Goal: Use online tool/utility: Utilize a website feature to perform a specific function

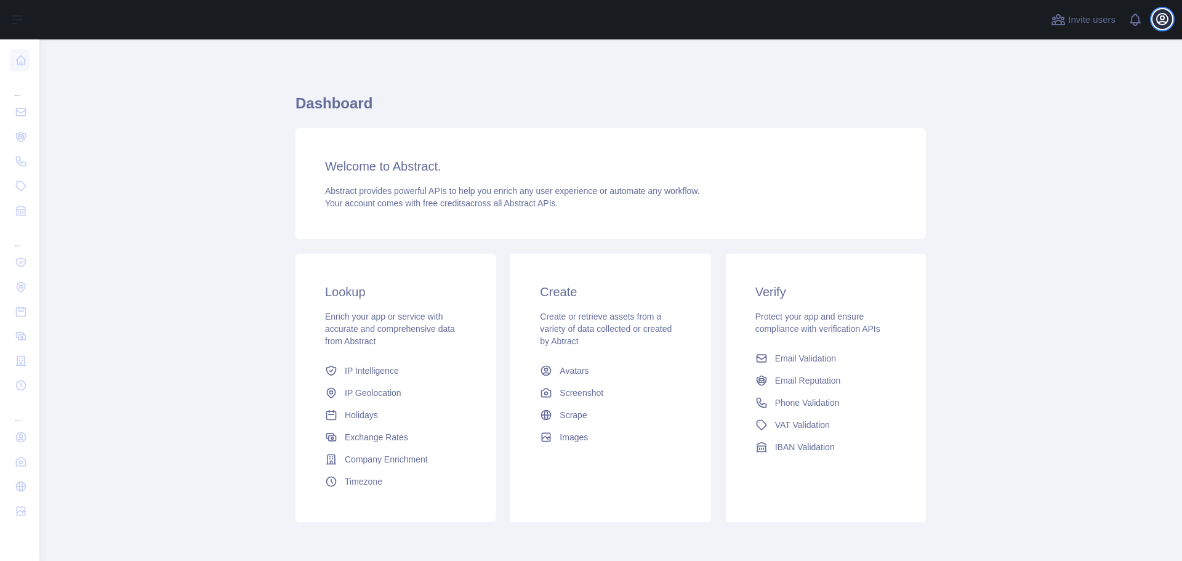
click at [1154, 22] on button "Open user menu" at bounding box center [1162, 19] width 20 height 20
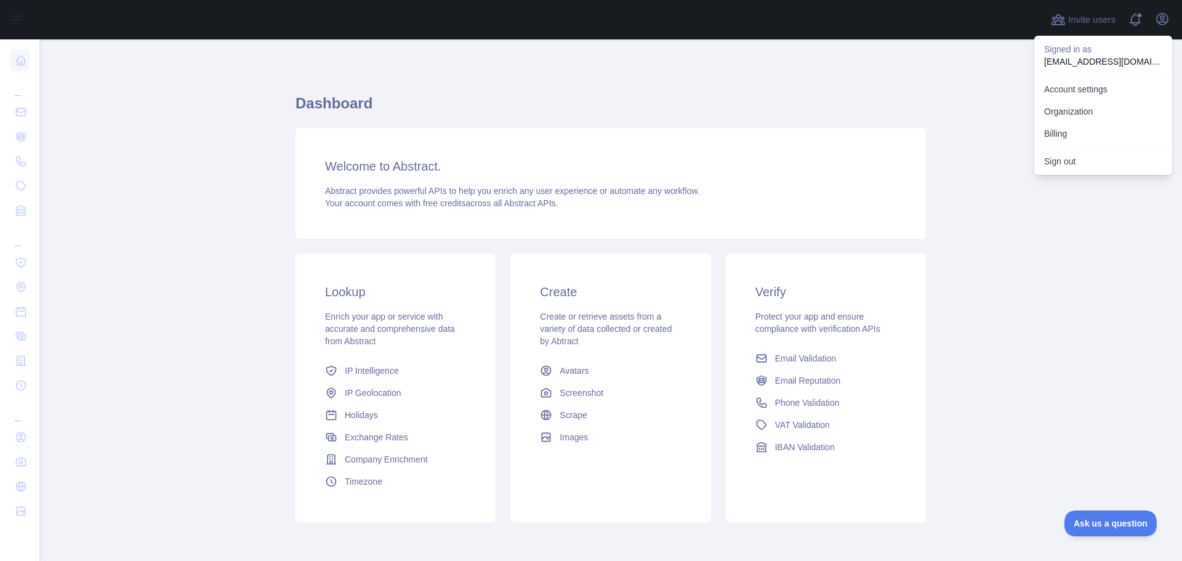
click at [971, 306] on main "Dashboard Welcome to Abstract. Abstract provides powerful APIs to help you enri…" at bounding box center [610, 299] width 1142 height 521
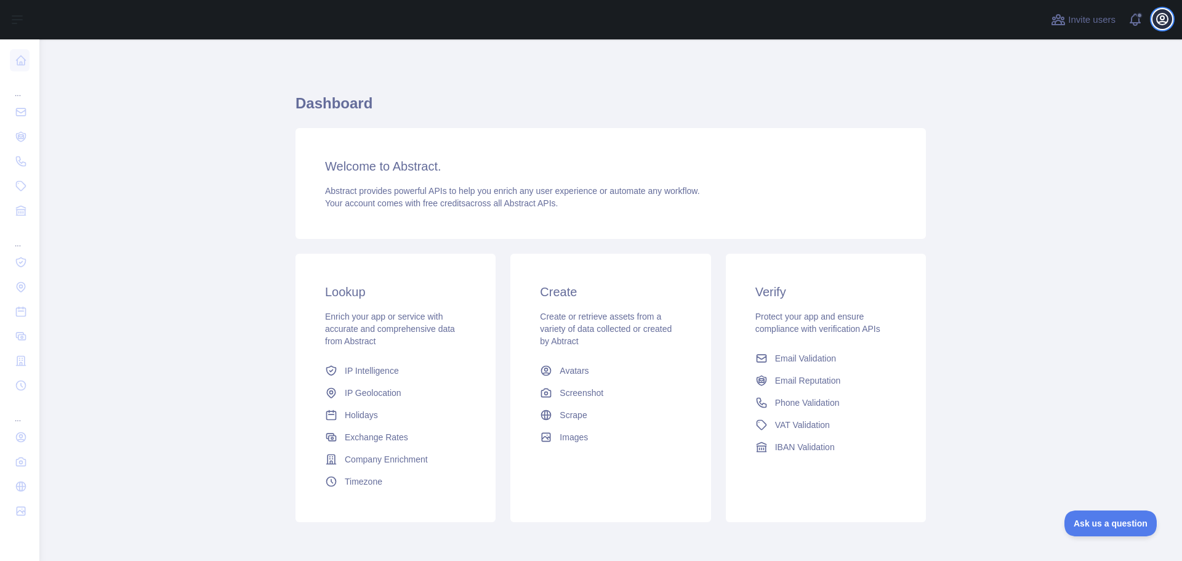
click at [1161, 19] on icon "button" at bounding box center [1161, 19] width 11 height 11
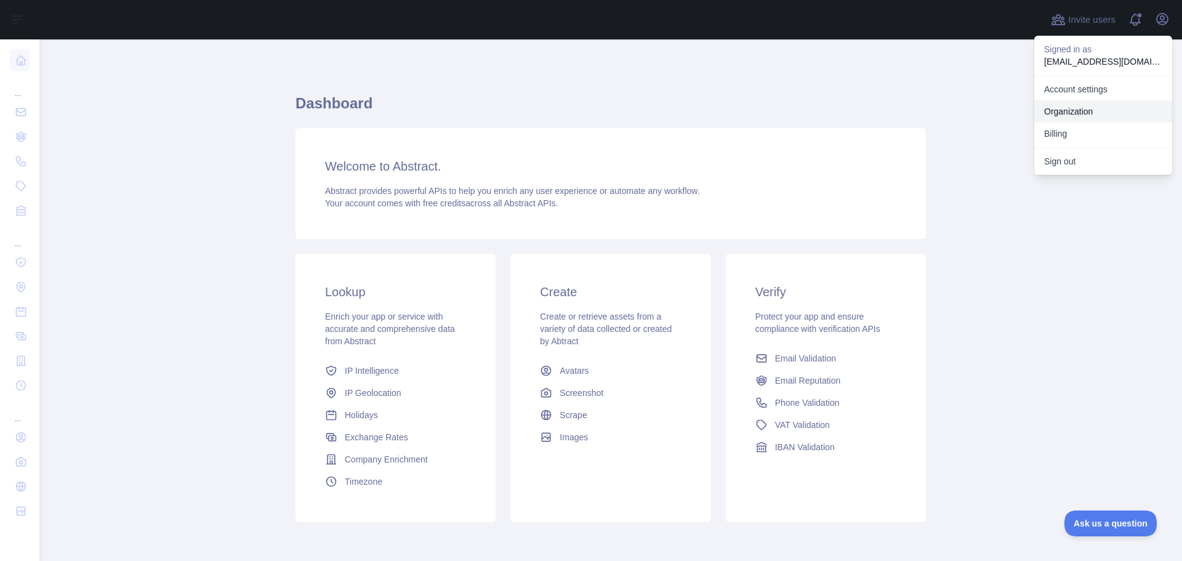
click at [1079, 109] on link "Organization" at bounding box center [1103, 111] width 138 height 22
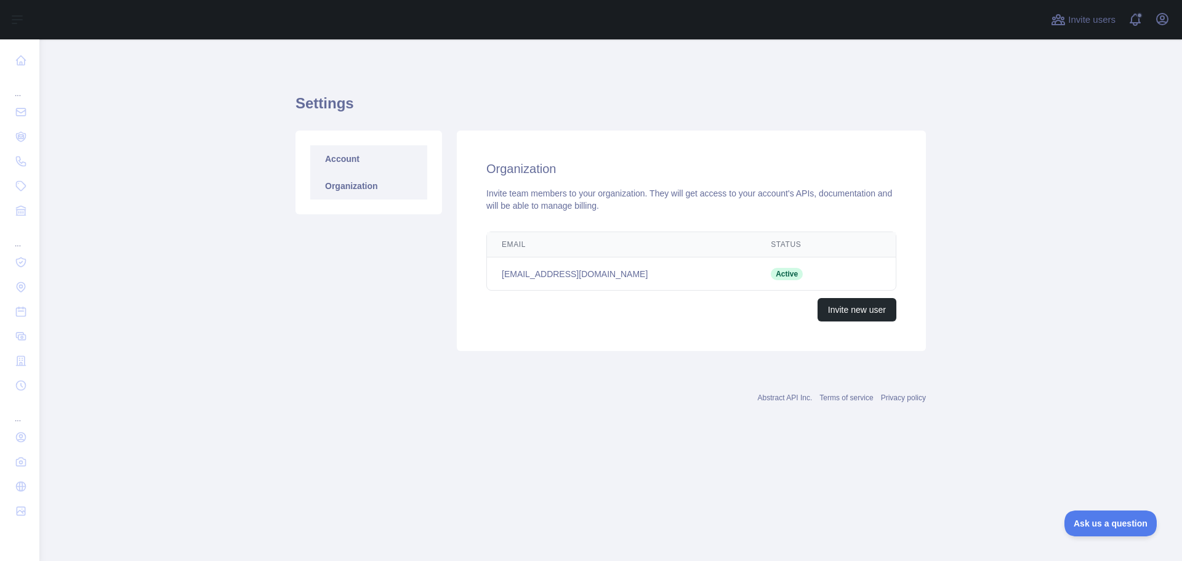
click at [351, 161] on link "Account" at bounding box center [368, 158] width 117 height 27
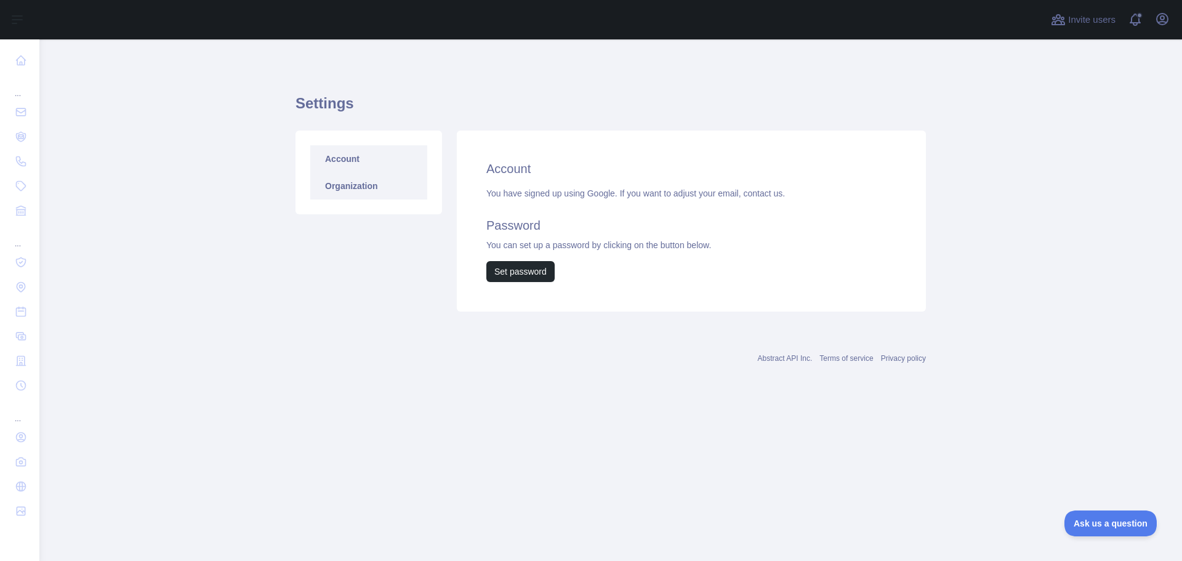
click at [371, 190] on link "Organization" at bounding box center [368, 185] width 117 height 27
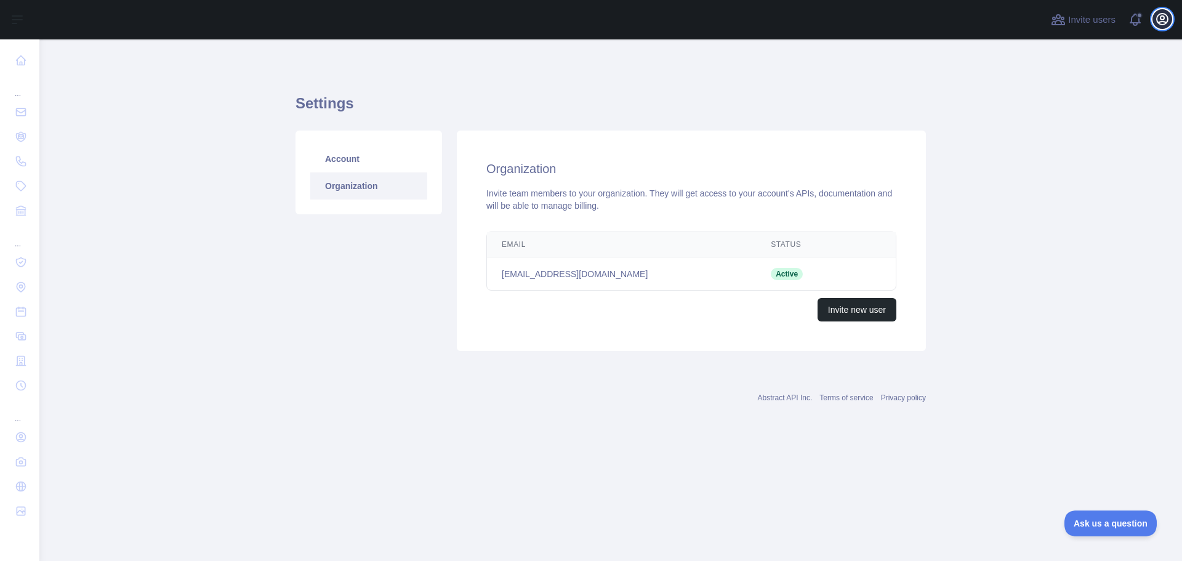
click at [1156, 23] on icon "button" at bounding box center [1161, 19] width 15 height 15
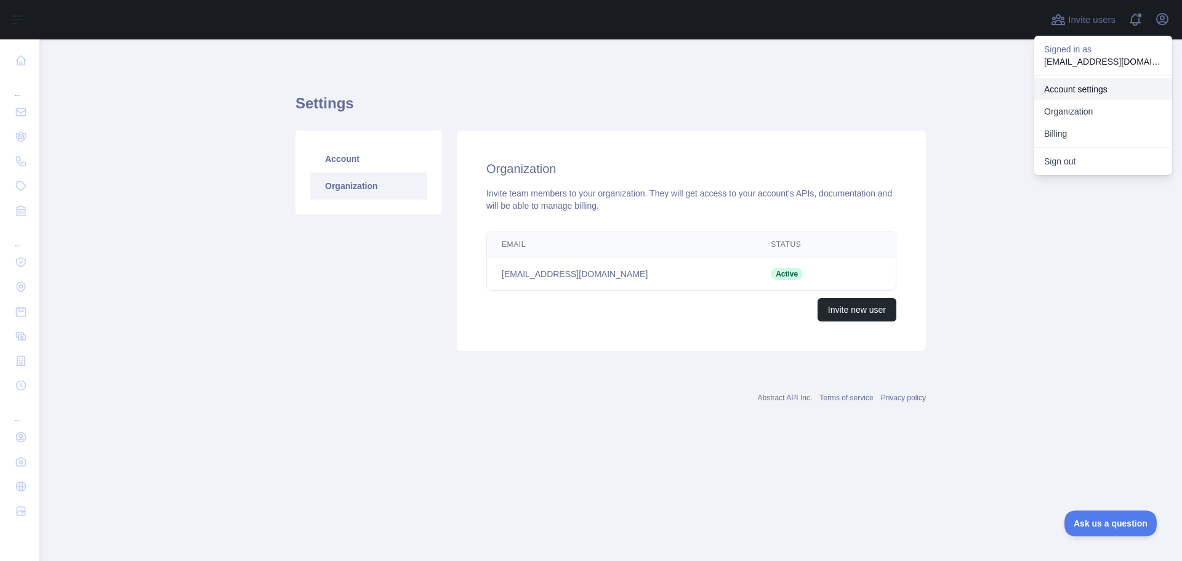
click at [1079, 93] on link "Account settings" at bounding box center [1103, 89] width 138 height 22
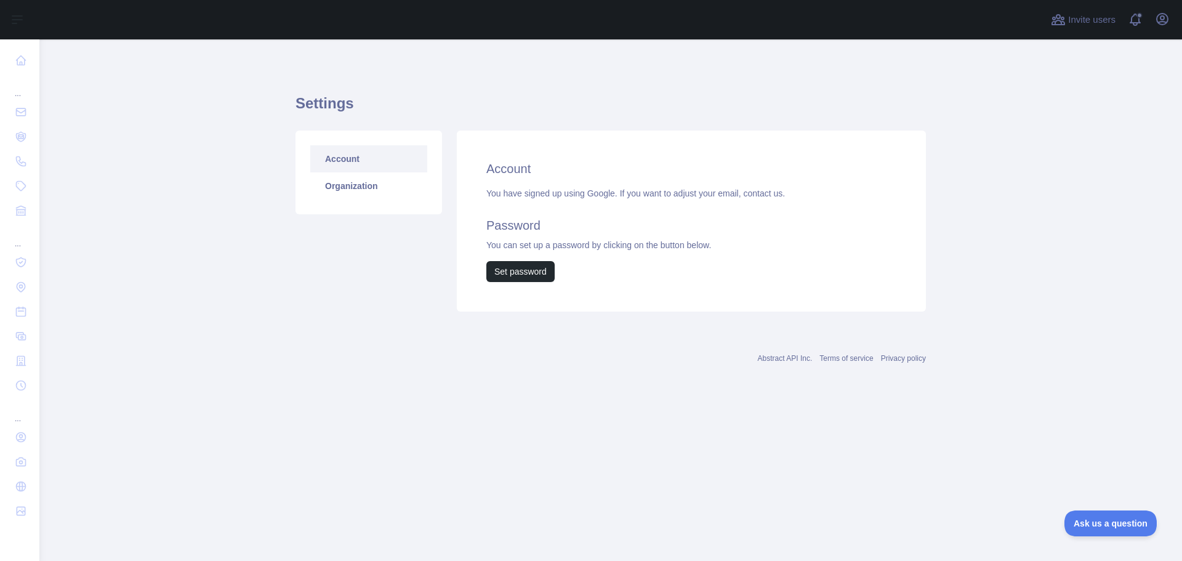
click at [590, 110] on h1 "Settings" at bounding box center [610, 109] width 630 height 30
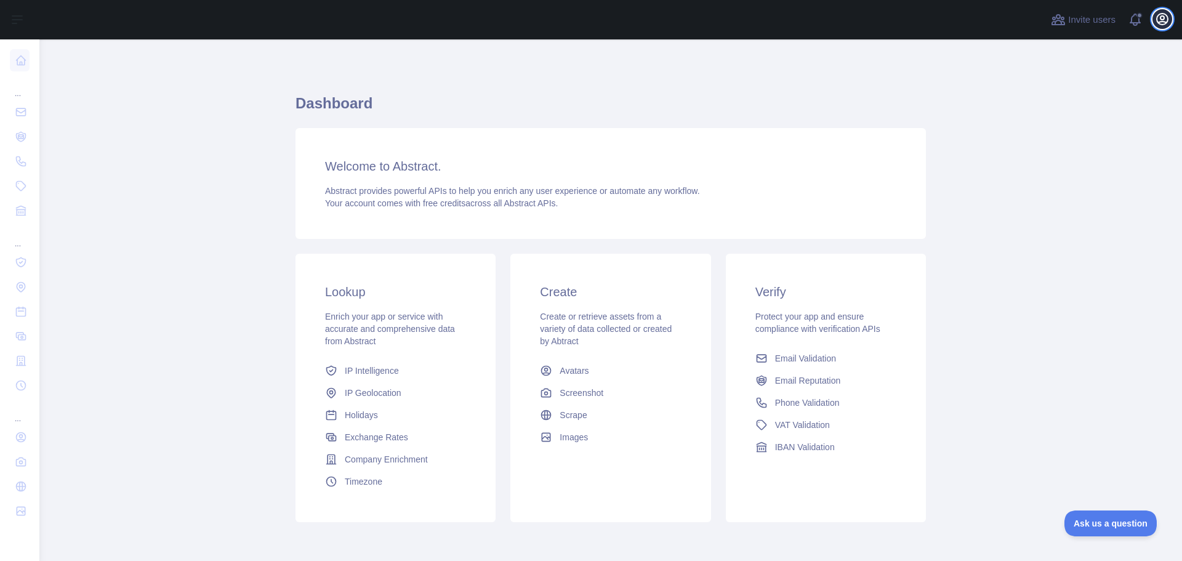
click at [1158, 26] on icon "button" at bounding box center [1161, 19] width 15 height 15
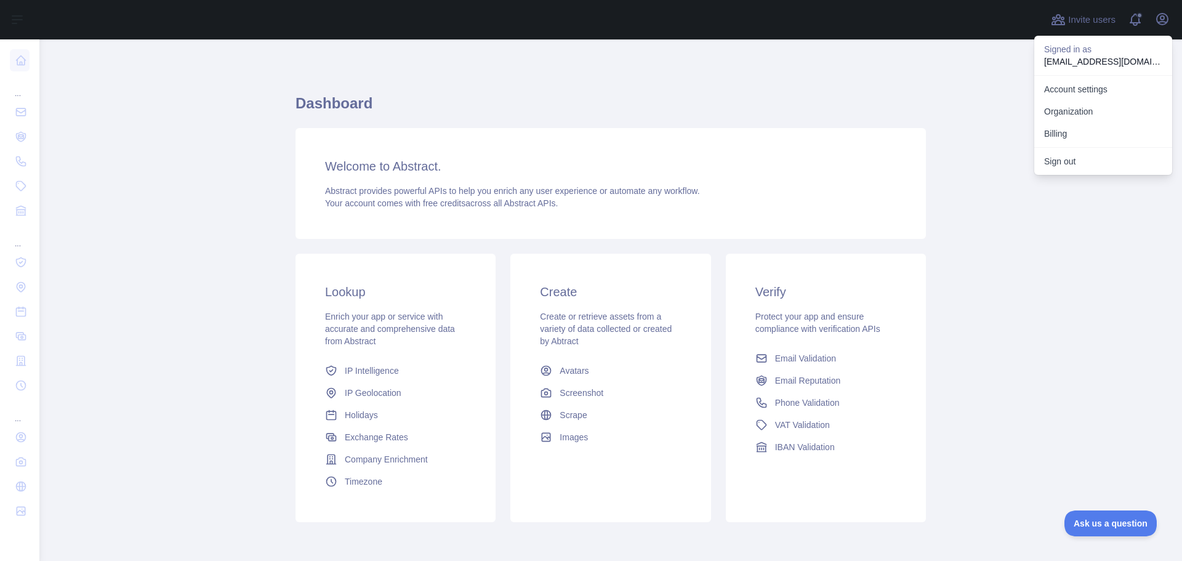
click at [1076, 60] on p "[EMAIL_ADDRESS][DOMAIN_NAME]" at bounding box center [1103, 61] width 118 height 12
click at [1068, 87] on link "Account settings" at bounding box center [1103, 89] width 138 height 22
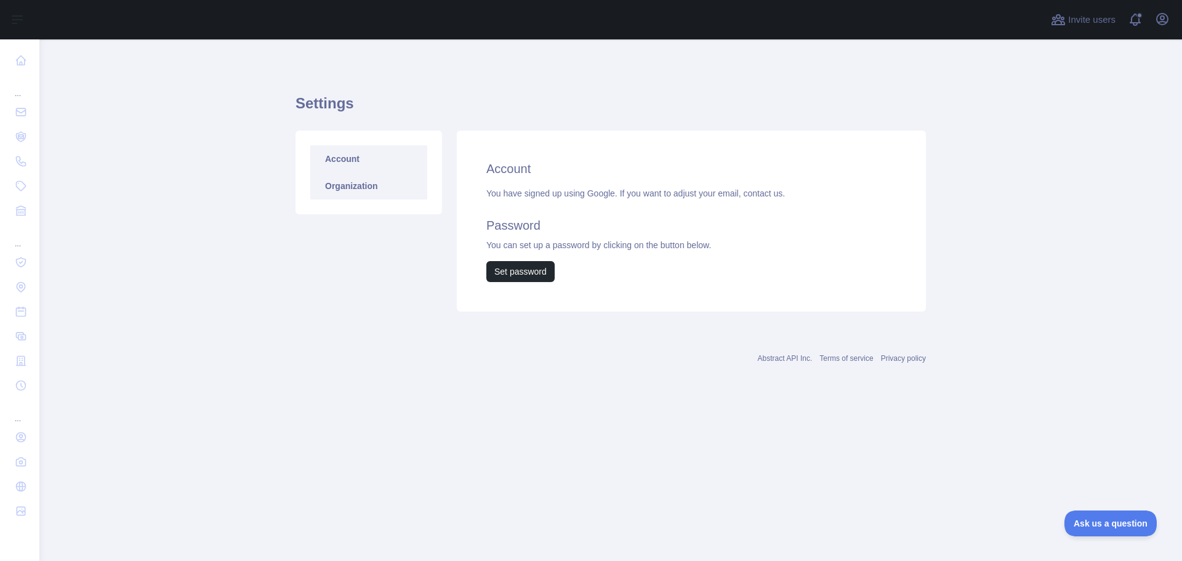
click at [362, 191] on link "Organization" at bounding box center [368, 185] width 117 height 27
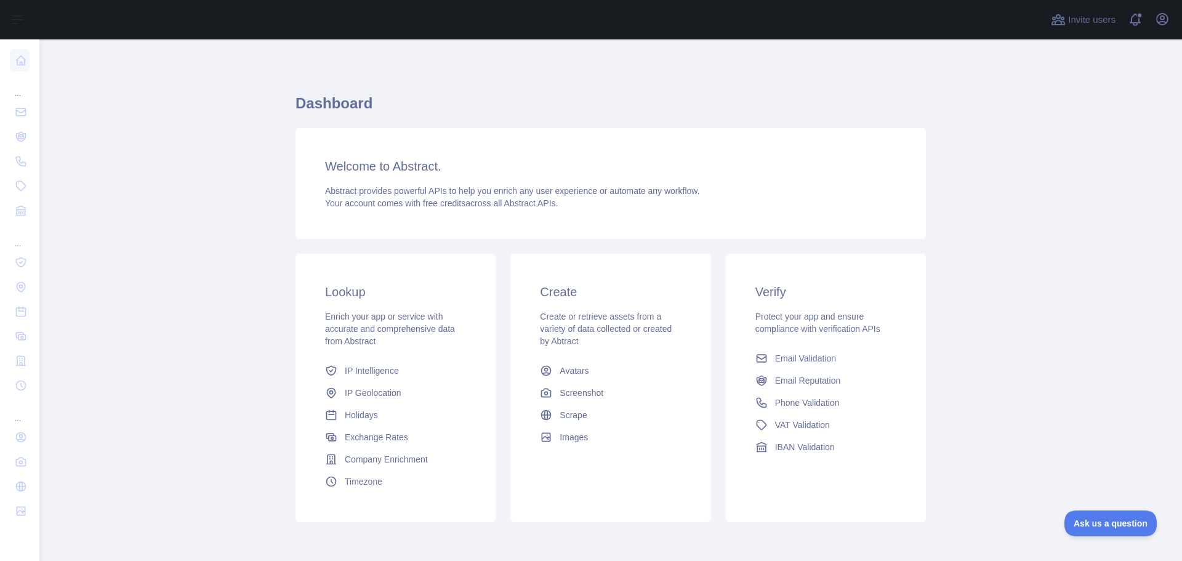
click at [365, 389] on span "IP Geolocation" at bounding box center [373, 392] width 57 height 12
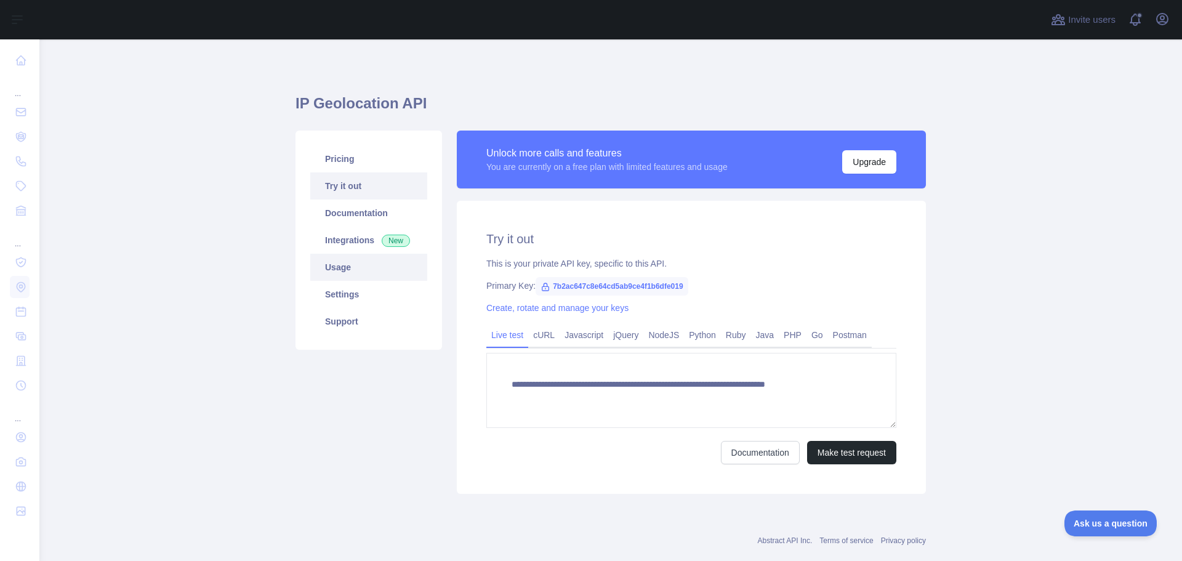
type textarea "**********"
click at [354, 299] on link "Settings" at bounding box center [368, 294] width 117 height 27
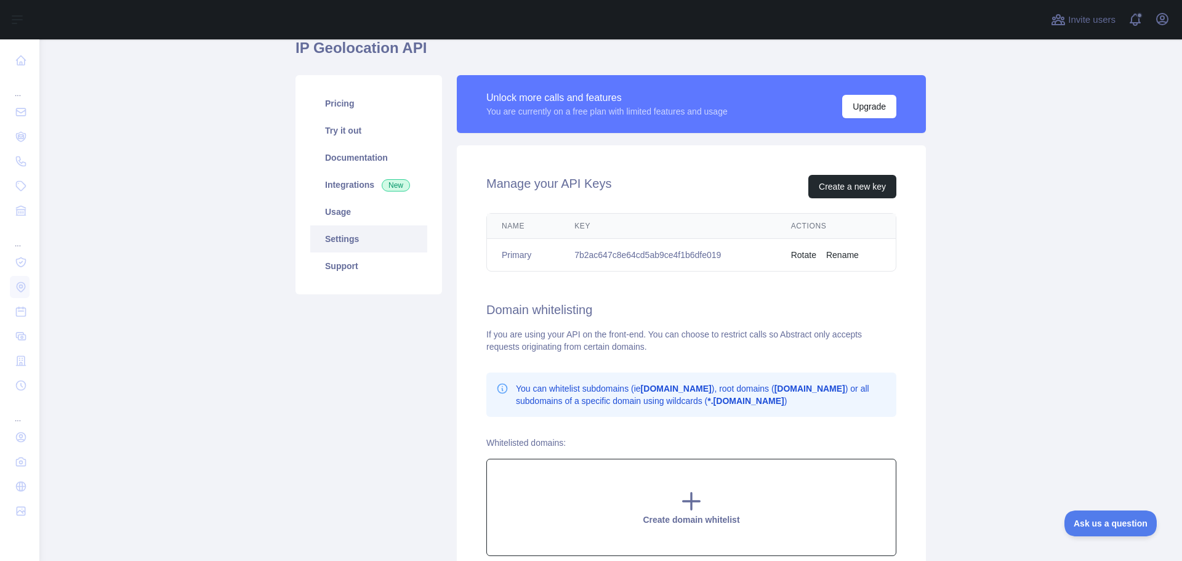
scroll to position [48, 0]
